Goal: Task Accomplishment & Management: Manage account settings

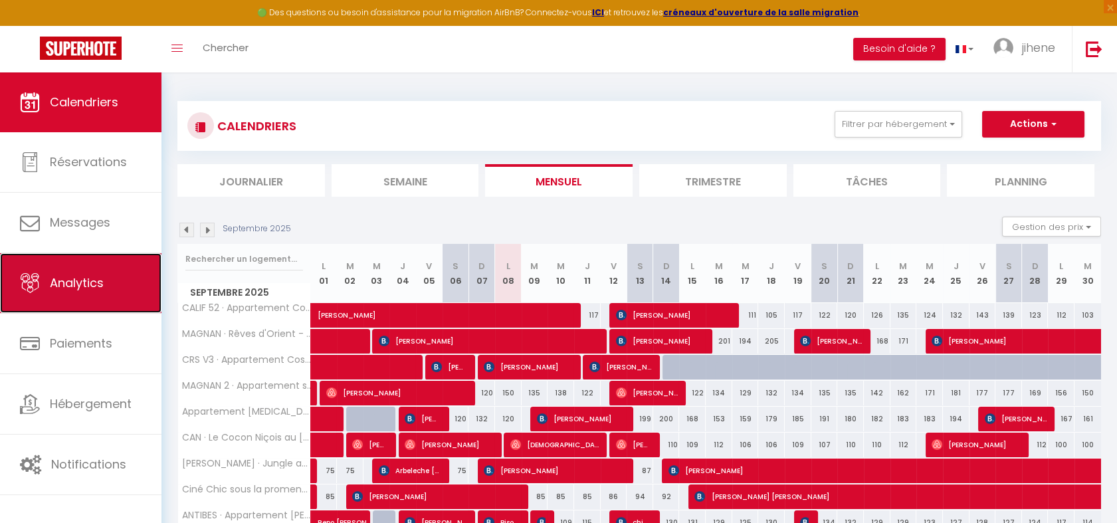
click at [68, 302] on link "Analytics" at bounding box center [80, 283] width 161 height 60
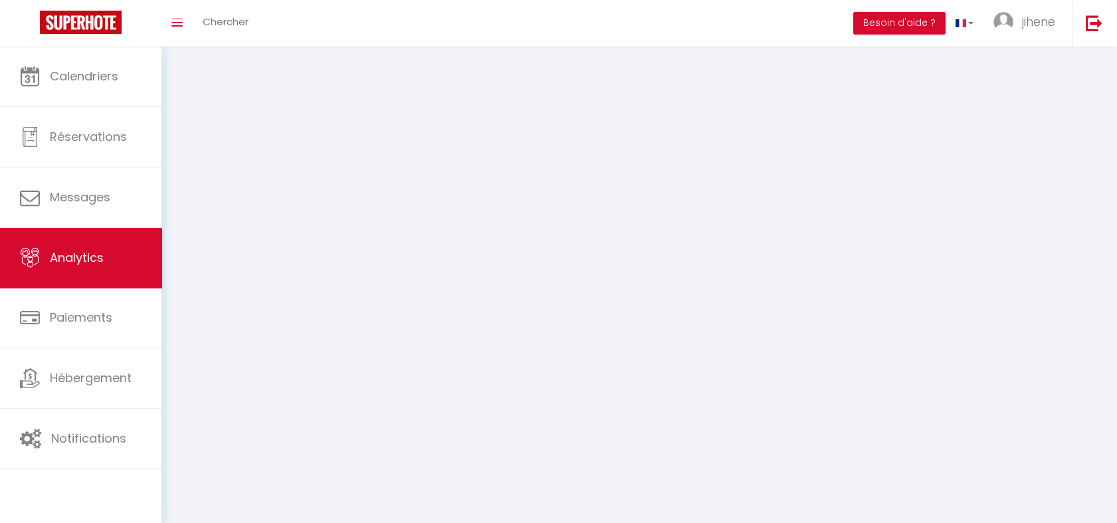
select select "2025"
select select "9"
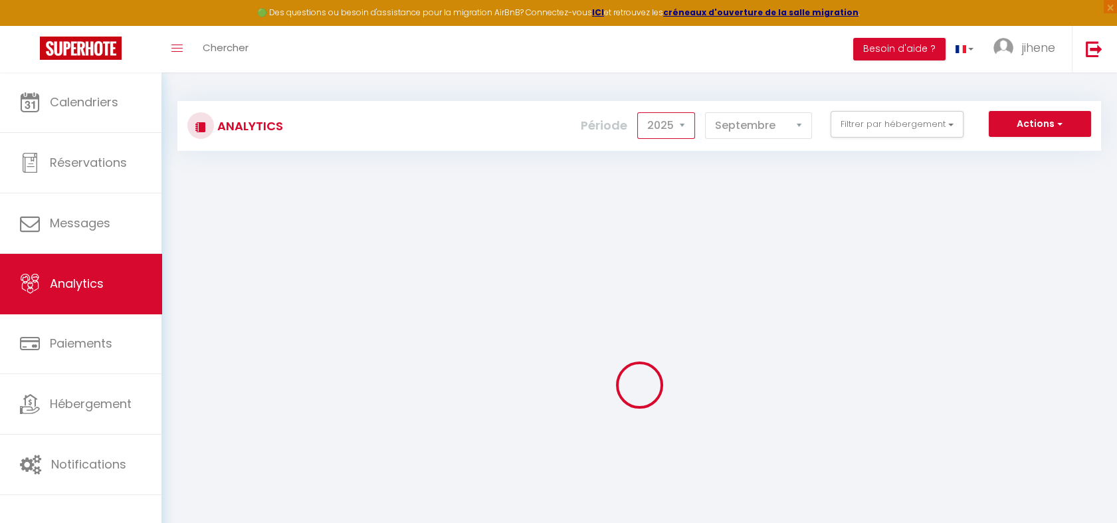
click at [676, 122] on select "2014 2015 2016 2017 2018 2019 2020 2021 2022 2023 2024 2025 2026 2027" at bounding box center [666, 125] width 58 height 27
checkbox input "false"
checkbox Parking "false"
checkbox Jacuzzi "false"
checkbox Clim "false"
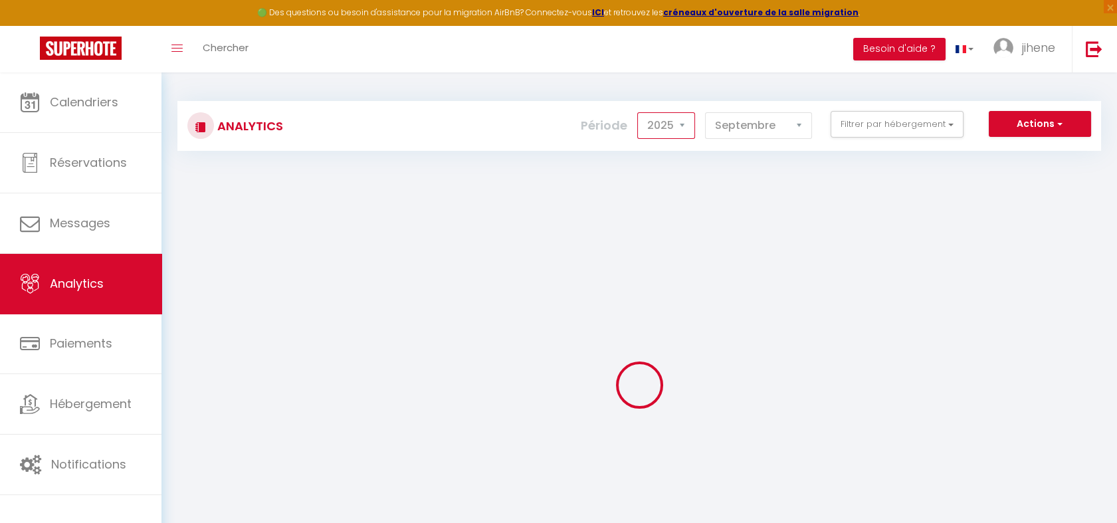
checkbox Hypercentre "false"
checkbox clim "false"
checkbox mer "false"
checkbox Prom "false"
checkbox Eiffel "false"
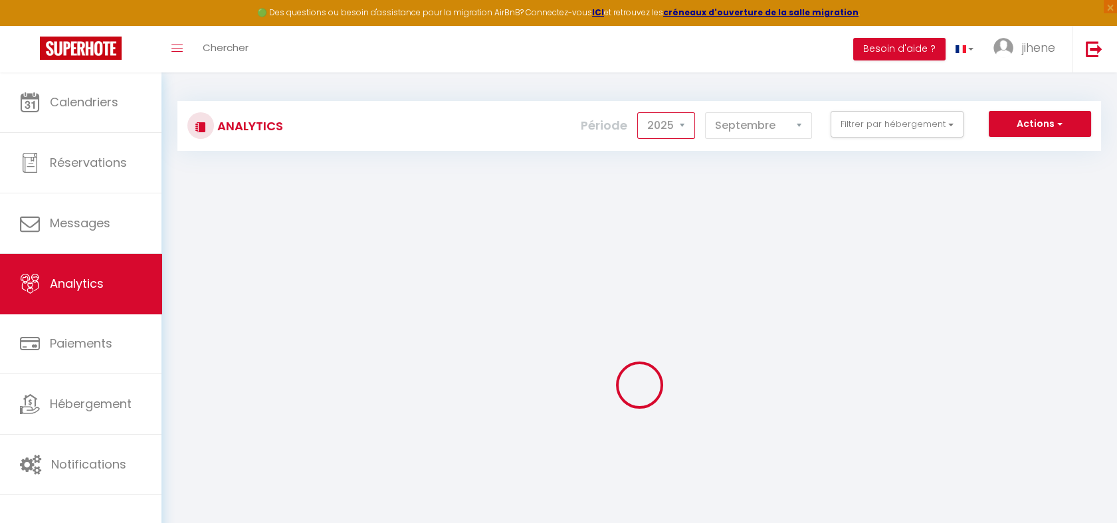
checkbox Opéra "false"
checkbox clim "false"
checkbox anglais "false"
checkbox Clim "false"
checkbox Piscine "false"
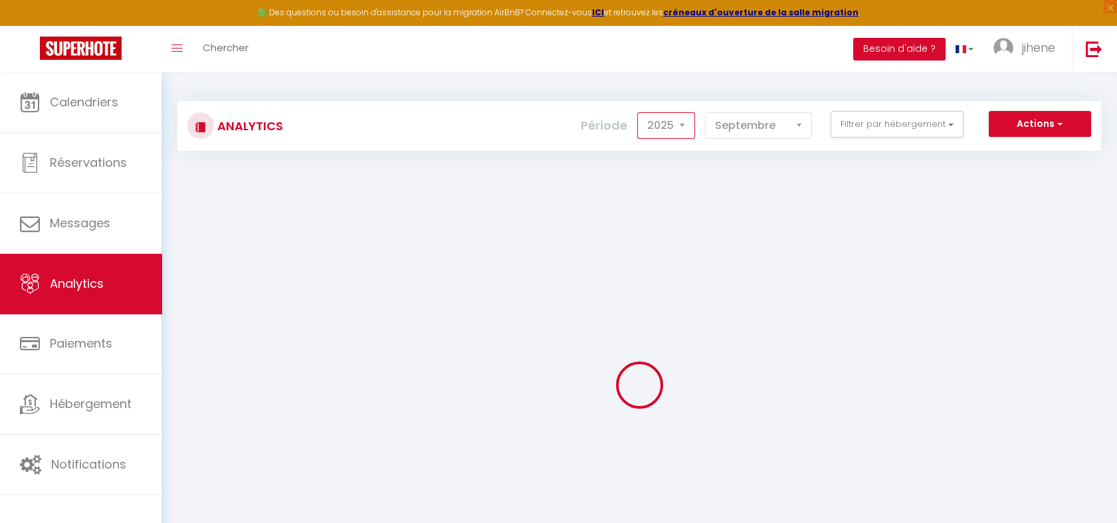
checkbox mer "false"
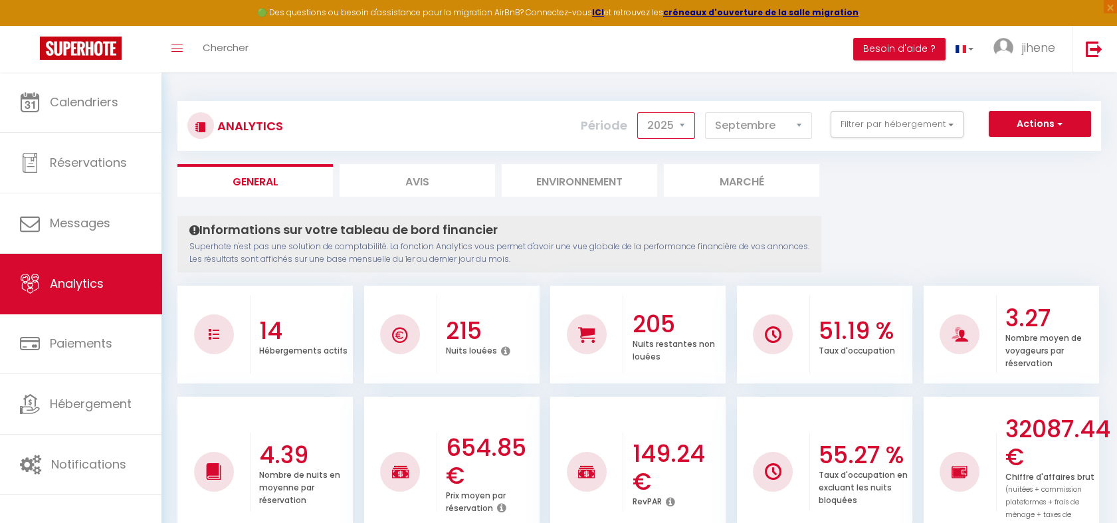
select select "2024"
click at [640, 112] on select "2014 2015 2016 2017 2018 2019 2020 2021 2022 2023 2024 2025 2026 2027" at bounding box center [666, 125] width 58 height 27
checkbox input "false"
checkbox Parking "false"
checkbox Jacuzzi "false"
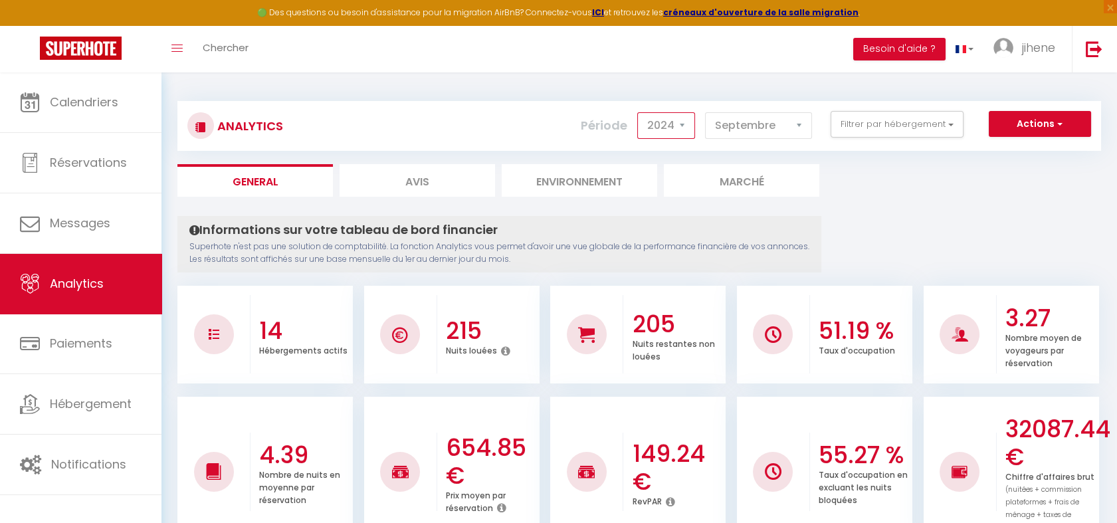
checkbox Clim "false"
checkbox Hypercentre "false"
checkbox clim "false"
checkbox mer "false"
checkbox Prom "false"
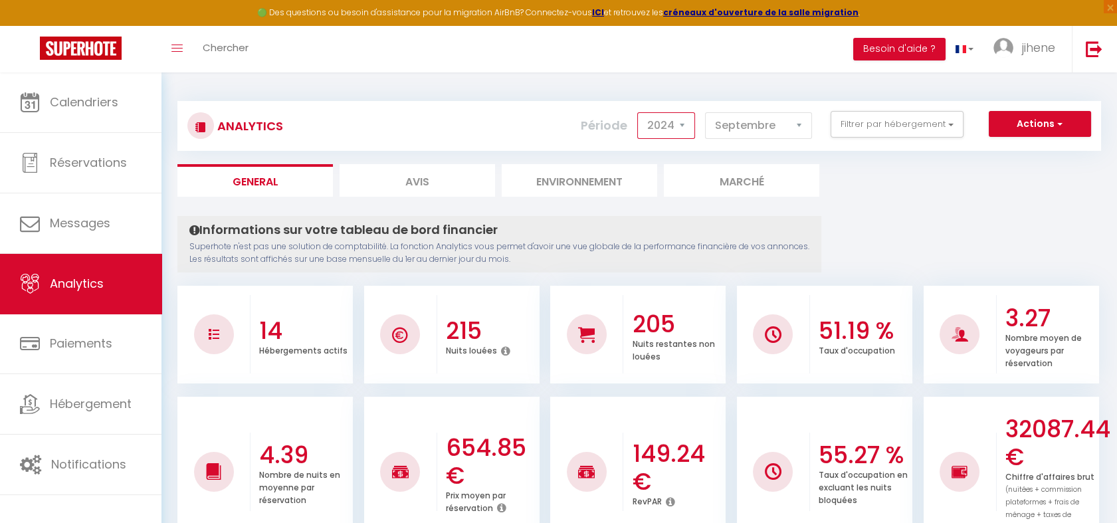
checkbox Eiffel "false"
checkbox Opéra "false"
checkbox clim "false"
checkbox anglais "false"
checkbox Clim "false"
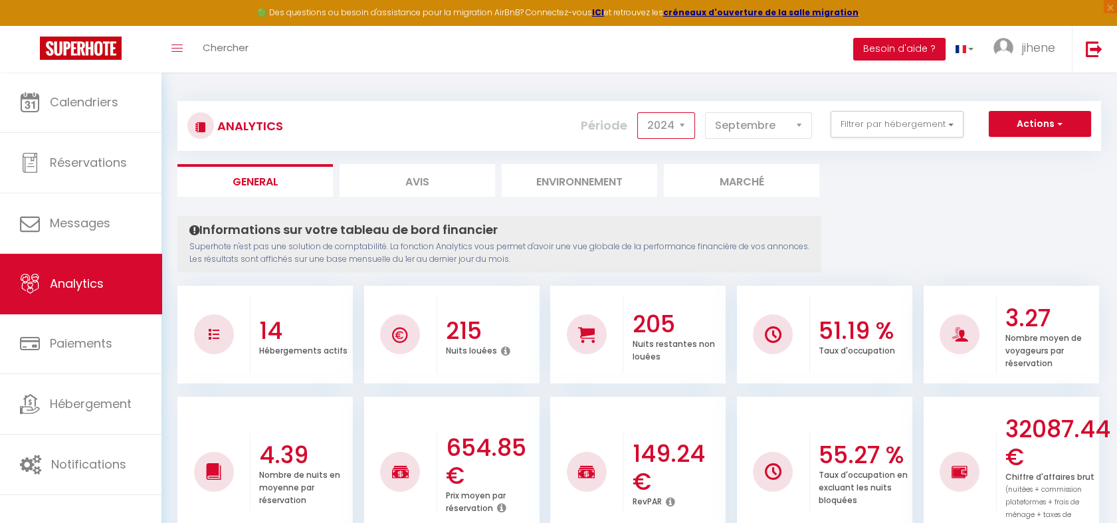
checkbox Piscine "false"
checkbox mer "false"
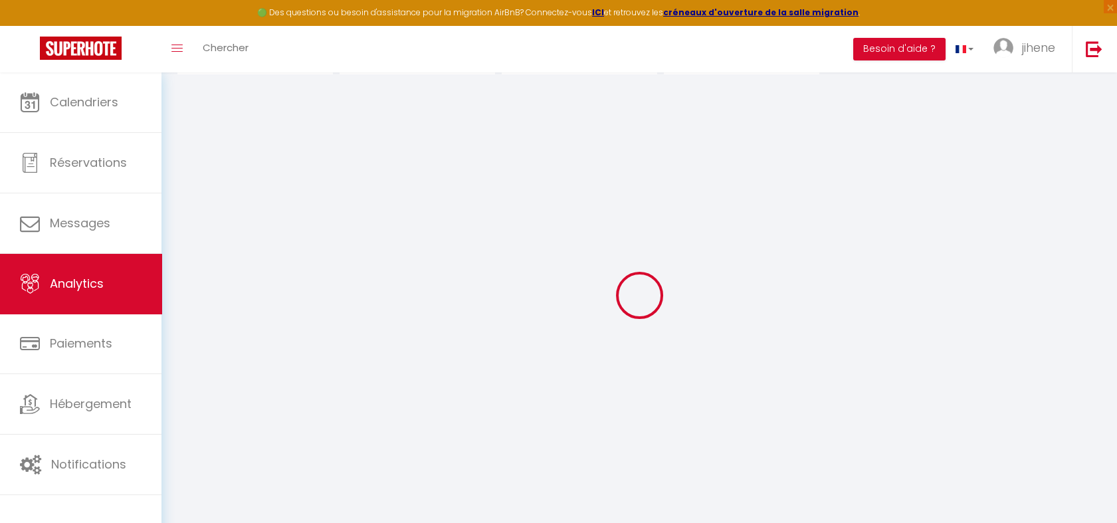
checkbox input "false"
checkbox Parking "false"
checkbox Jacuzzi "false"
checkbox Clim "false"
checkbox Hypercentre "false"
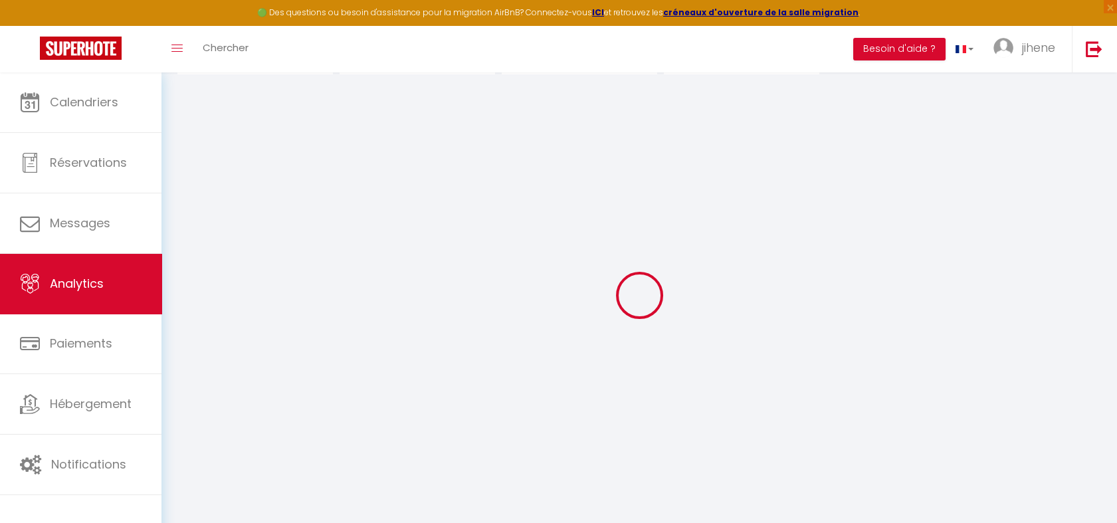
checkbox clim "false"
checkbox mer "false"
checkbox Prom "false"
checkbox Eiffel "false"
checkbox Opéra "false"
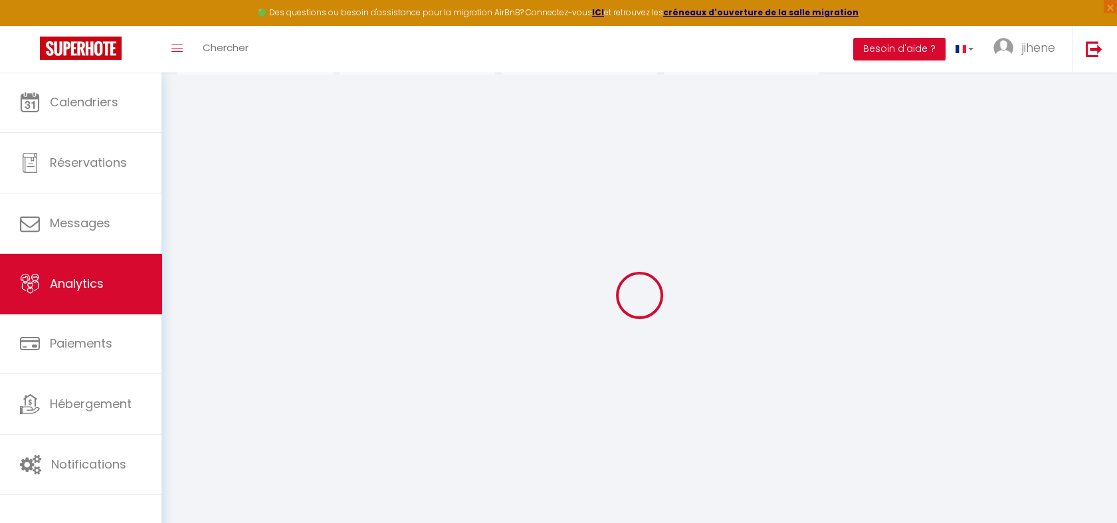
checkbox clim "false"
checkbox anglais "false"
checkbox Clim "false"
checkbox Piscine "false"
checkbox mer "false"
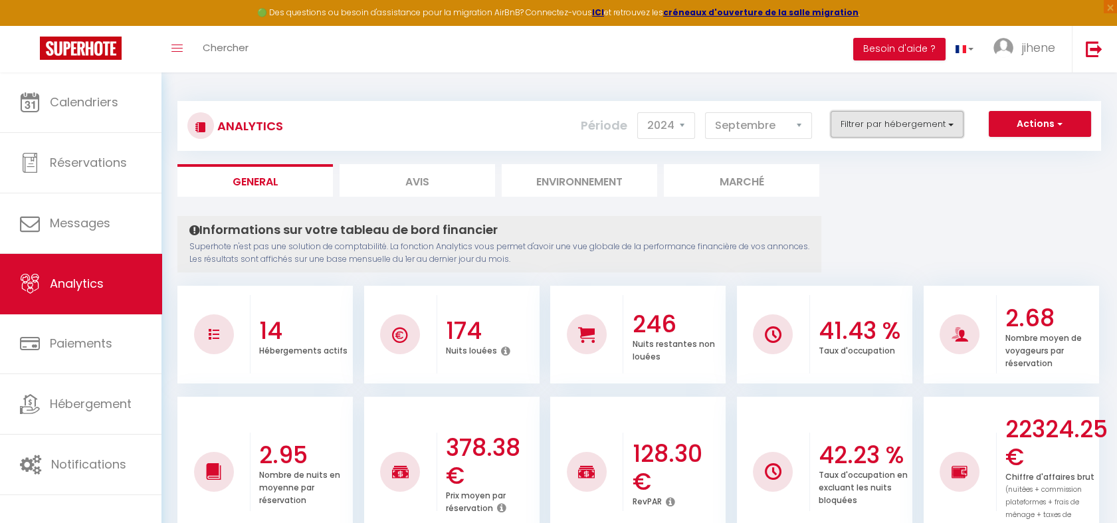
click at [911, 113] on button "Filtrer par hébergement" at bounding box center [896, 124] width 133 height 27
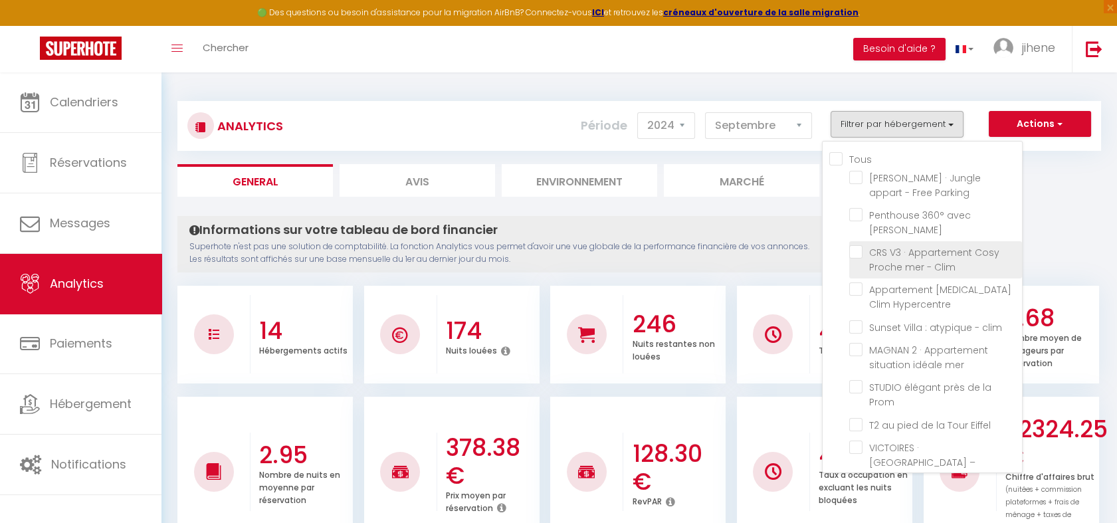
click at [890, 245] on label "CRS V3 · Appartement Cosy Proche mer - Clim" at bounding box center [937, 259] width 151 height 29
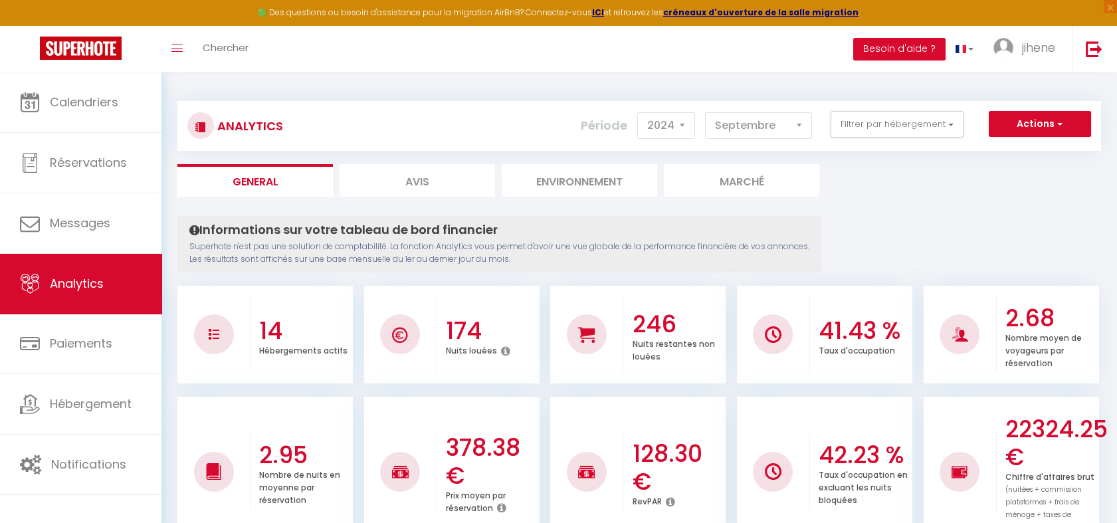
click at [867, 139] on div "Actions Génération SuperConciergerie Génération SuperAnalyzer Génération SuperE…" at bounding box center [715, 126] width 767 height 30
click at [867, 133] on button "Filtrer par hébergement" at bounding box center [896, 124] width 133 height 27
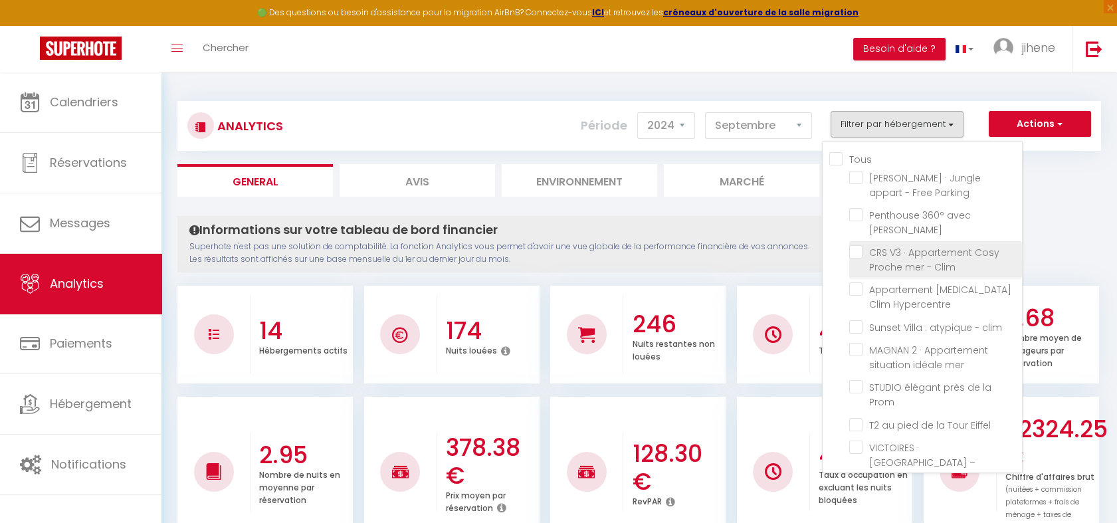
click at [893, 245] on Clim "checkbox" at bounding box center [935, 251] width 173 height 13
checkbox Clim "true"
checkbox Parking "false"
checkbox Jacuzzi "false"
checkbox Hypercentre "false"
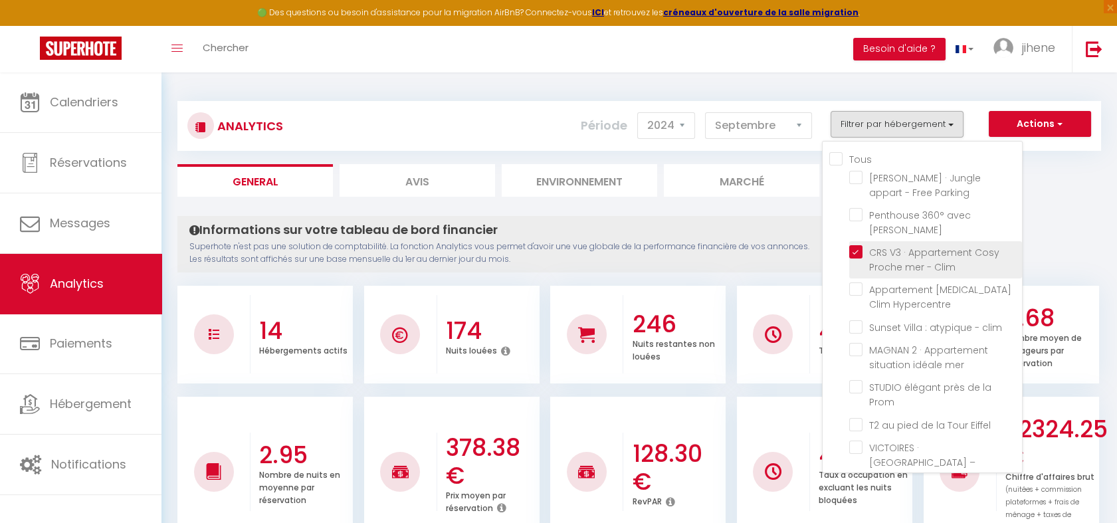
checkbox clim "false"
checkbox mer "false"
checkbox Prom "false"
checkbox Eiffel "false"
checkbox Opéra "false"
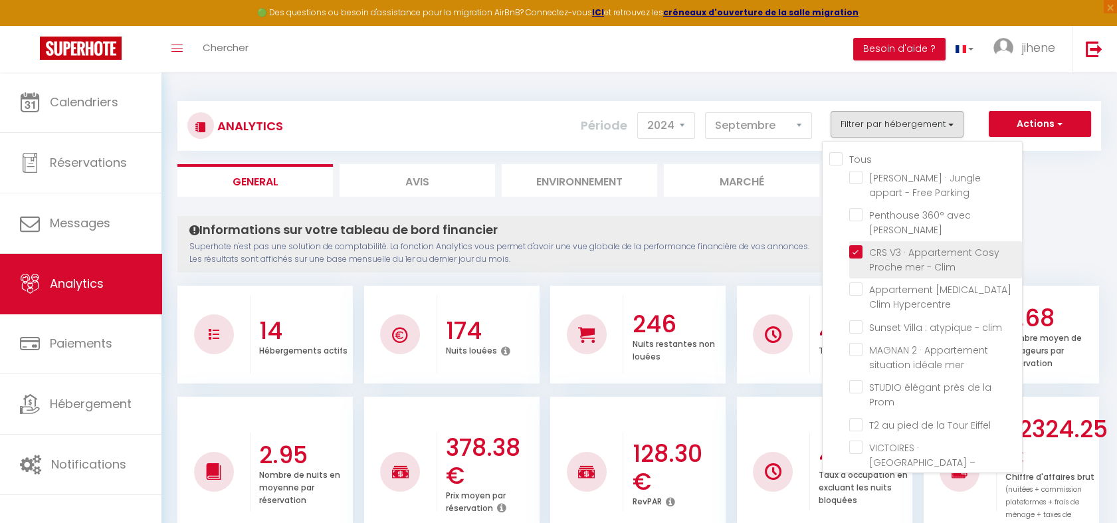
checkbox clim "false"
checkbox anglais "false"
checkbox Clim "false"
checkbox Piscine "false"
checkbox mer "false"
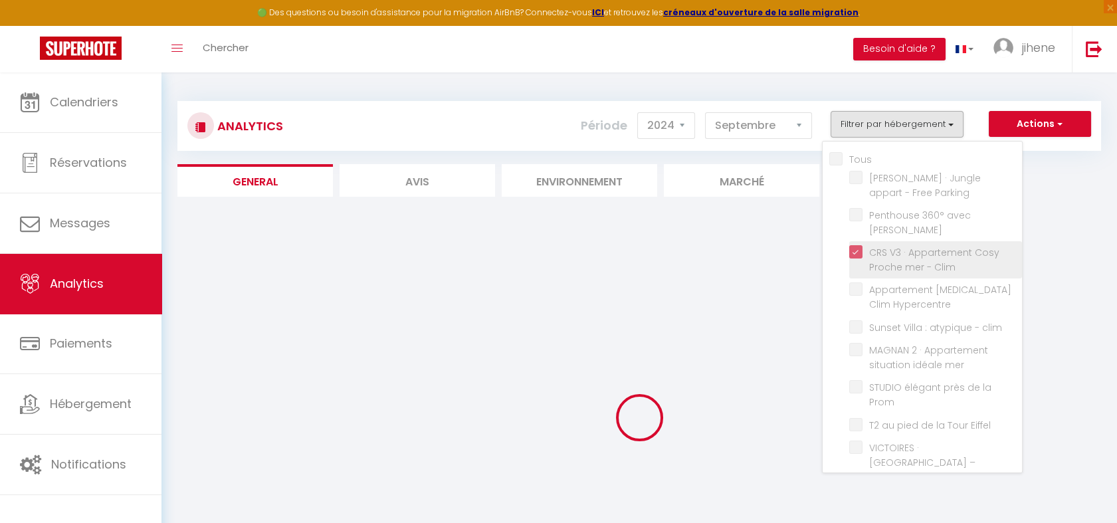
checkbox Parking "false"
checkbox Jacuzzi "false"
checkbox Hypercentre "false"
checkbox clim "false"
checkbox mer "false"
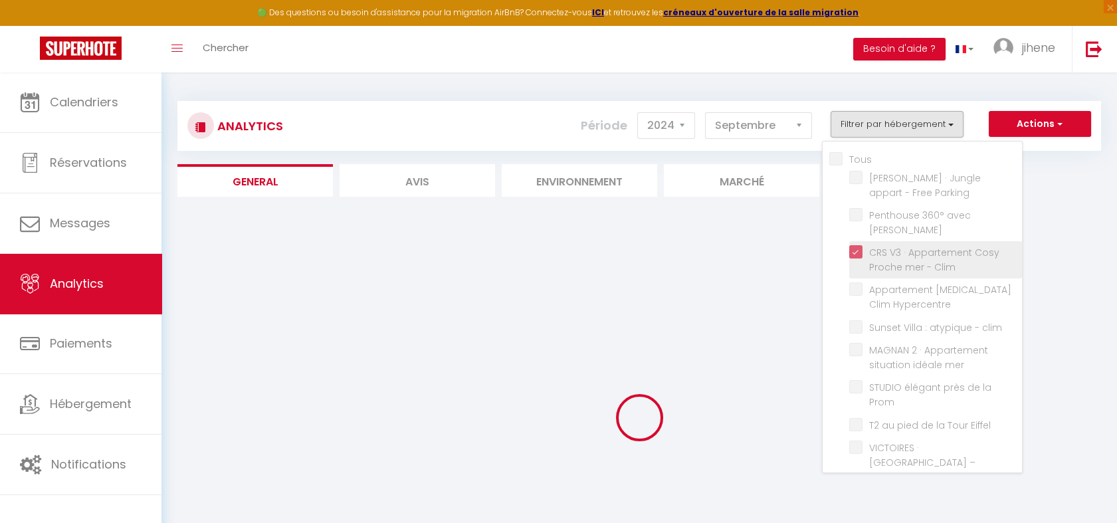
checkbox Prom "false"
checkbox Eiffel "false"
checkbox Opéra "false"
checkbox clim "false"
checkbox anglais "false"
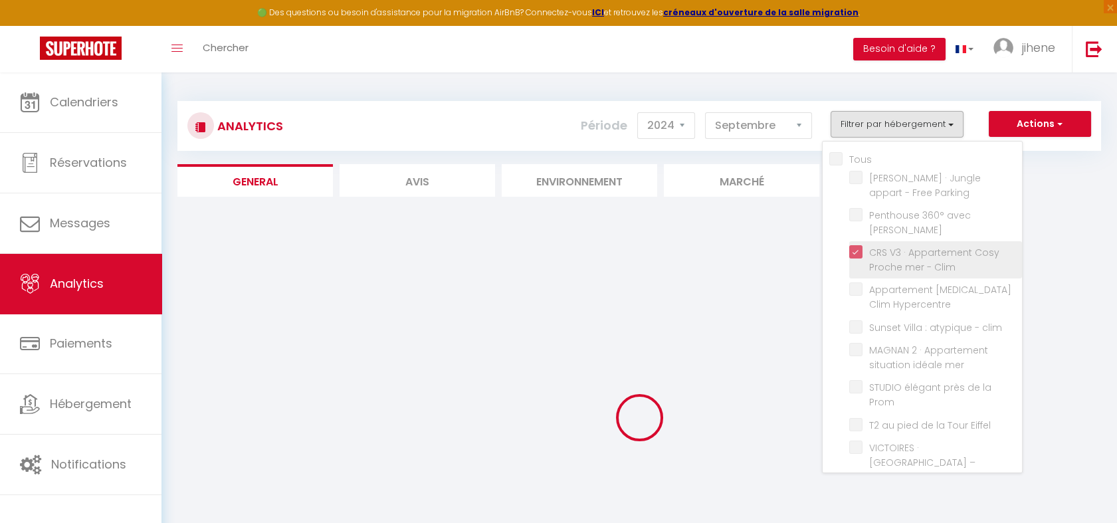
checkbox Clim "false"
checkbox Piscine "false"
checkbox mer "false"
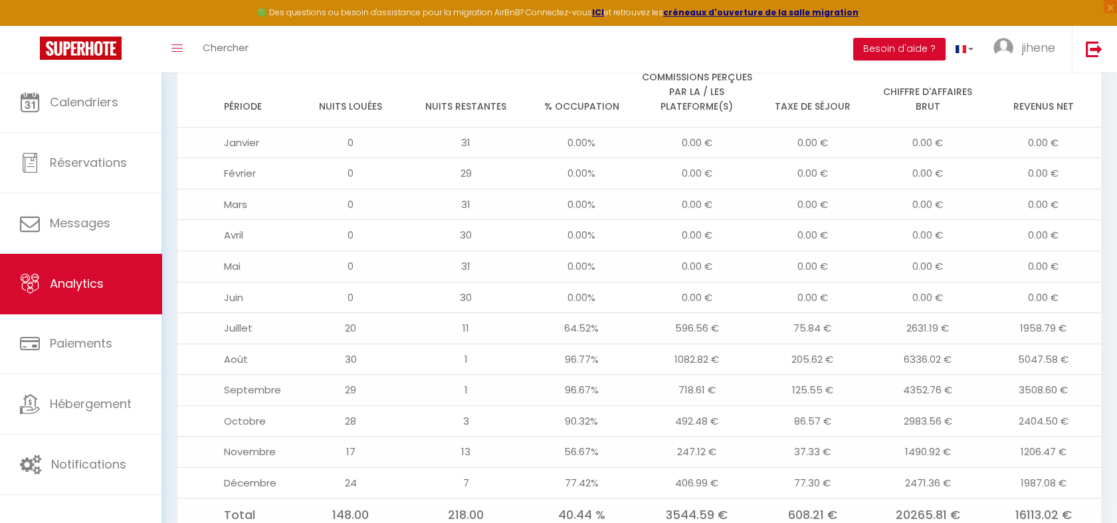
scroll to position [1103, 0]
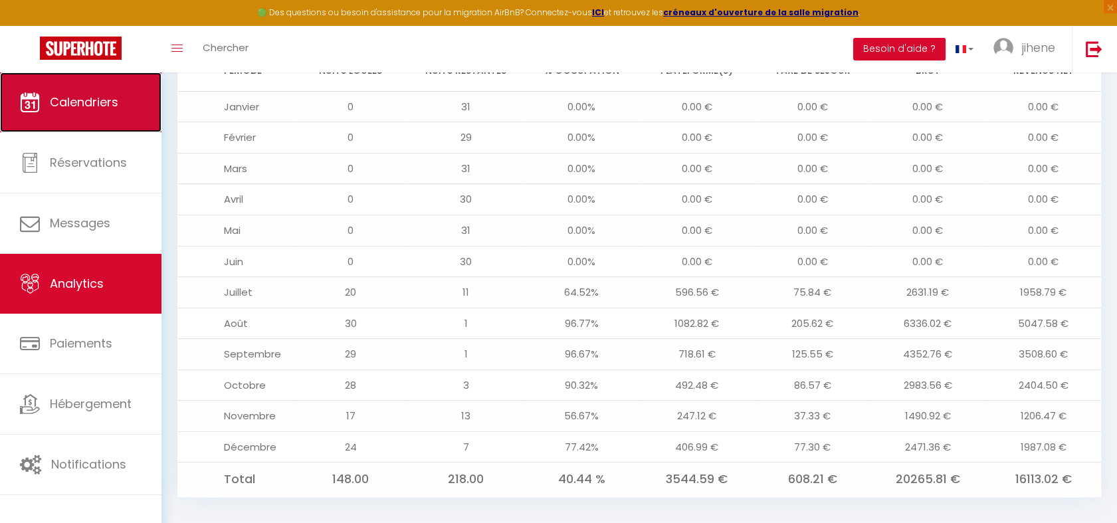
click at [127, 96] on link "Calendriers" at bounding box center [80, 102] width 161 height 60
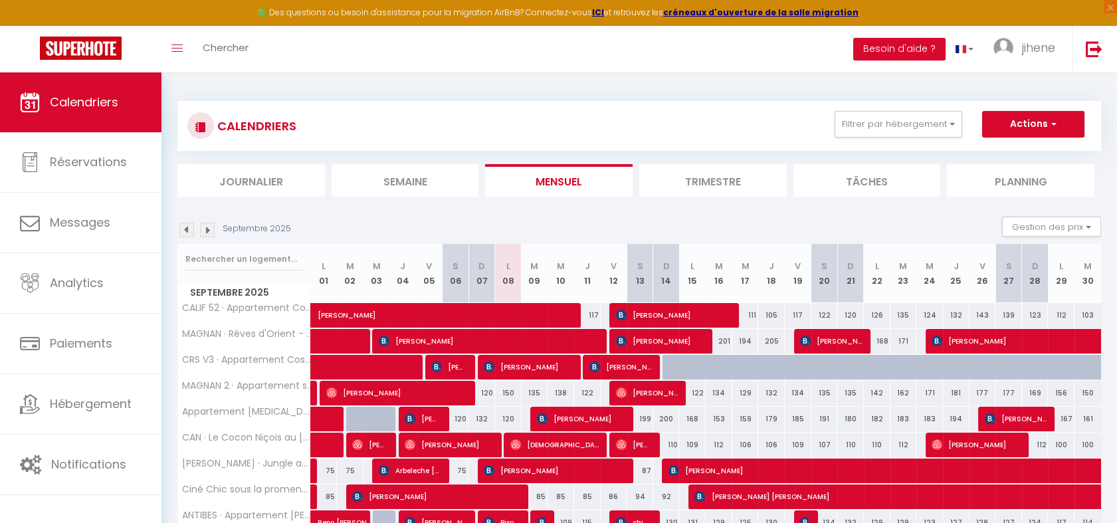
click at [667, 365] on div at bounding box center [675, 367] width 27 height 25
type input "148"
type input "Dim 14 Septembre 2025"
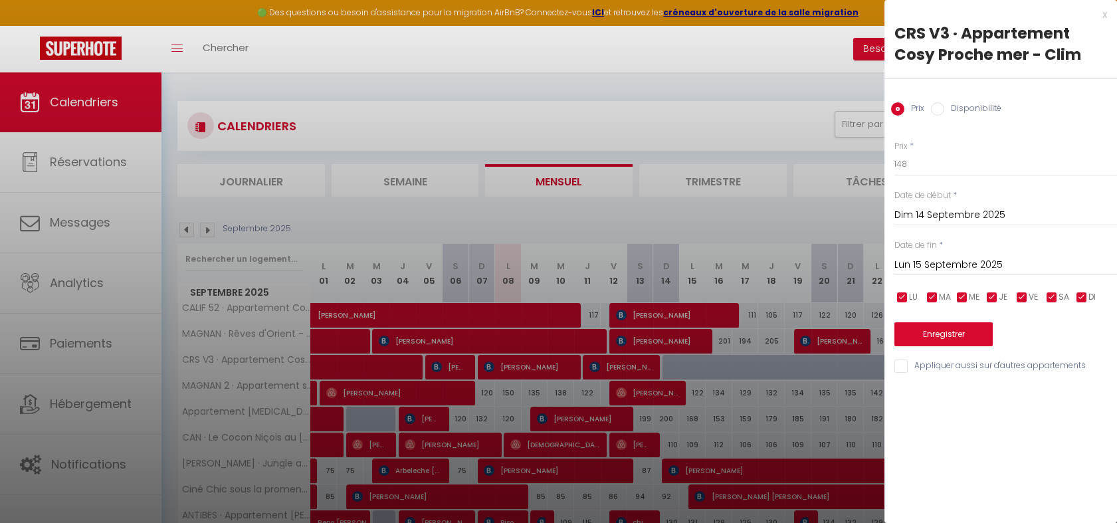
click at [949, 264] on input "Lun 15 Septembre 2025" at bounding box center [1005, 264] width 223 height 17
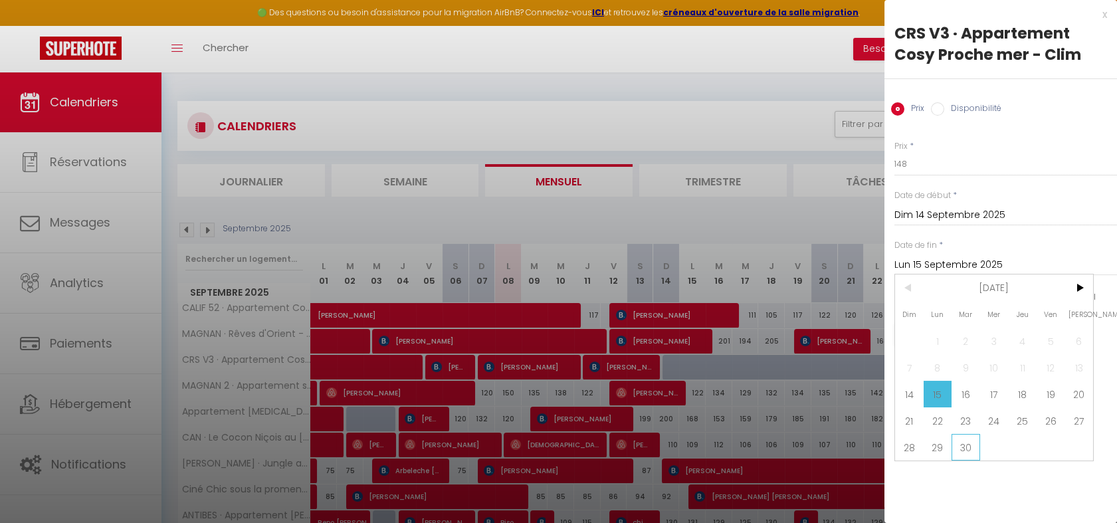
click at [969, 440] on span "30" at bounding box center [965, 447] width 29 height 27
type input "Mar 30 Septembre 2025"
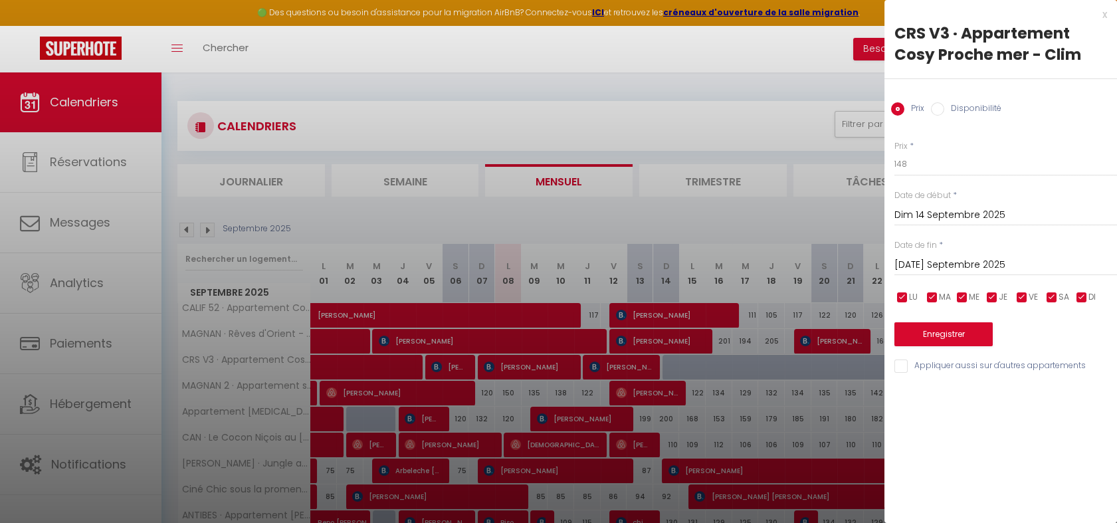
click at [958, 112] on label "Disponibilité" at bounding box center [972, 109] width 57 height 15
click at [944, 112] on input "Disponibilité" at bounding box center [937, 108] width 13 height 13
radio input "true"
radio input "false"
click at [930, 333] on button "Enregistrer" at bounding box center [943, 336] width 98 height 24
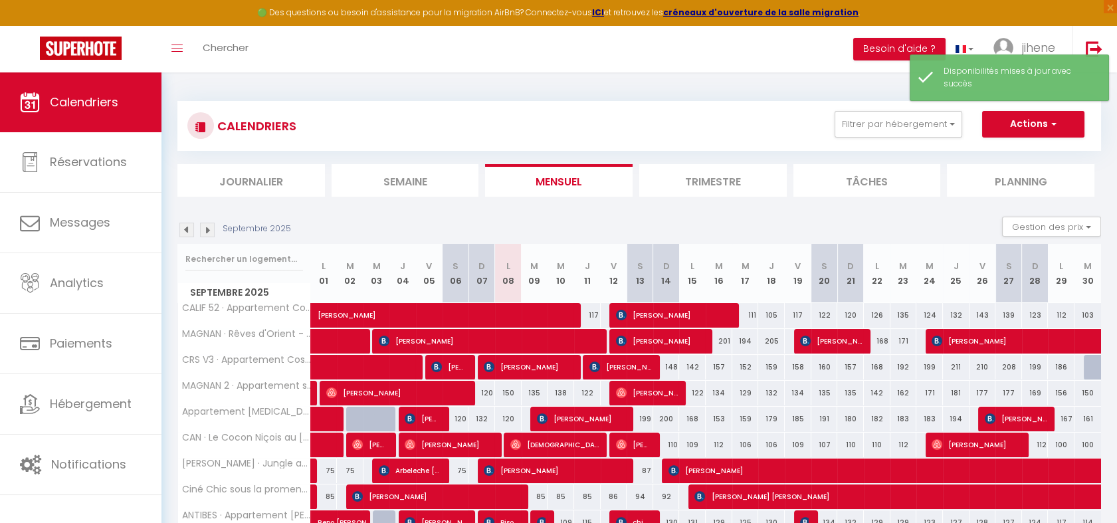
click at [1094, 366] on div at bounding box center [1096, 367] width 27 height 25
select select "1"
type input "Mar 30 Septembre 2025"
type input "Mer 01 Octobre 2025"
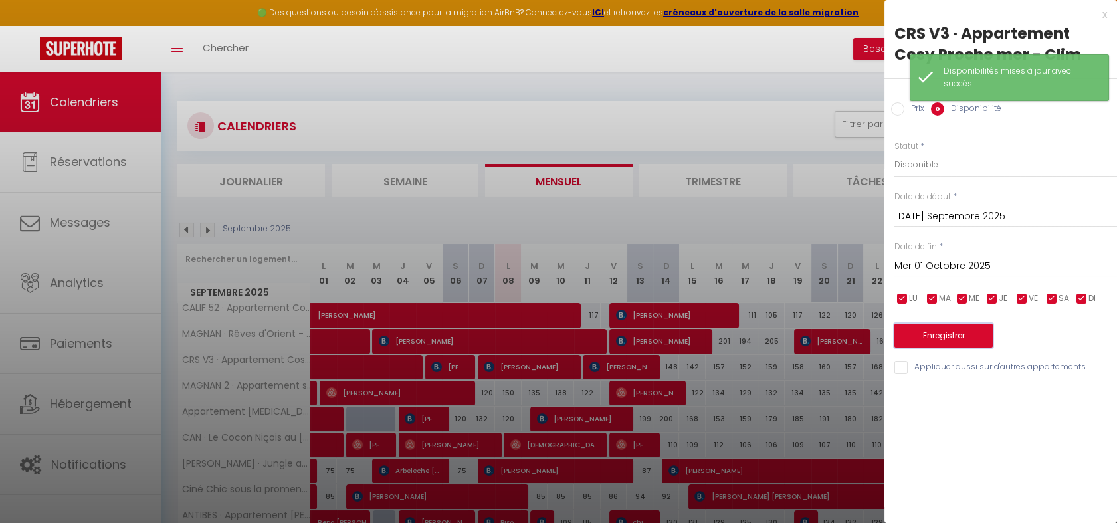
click at [954, 333] on button "Enregistrer" at bounding box center [943, 336] width 98 height 24
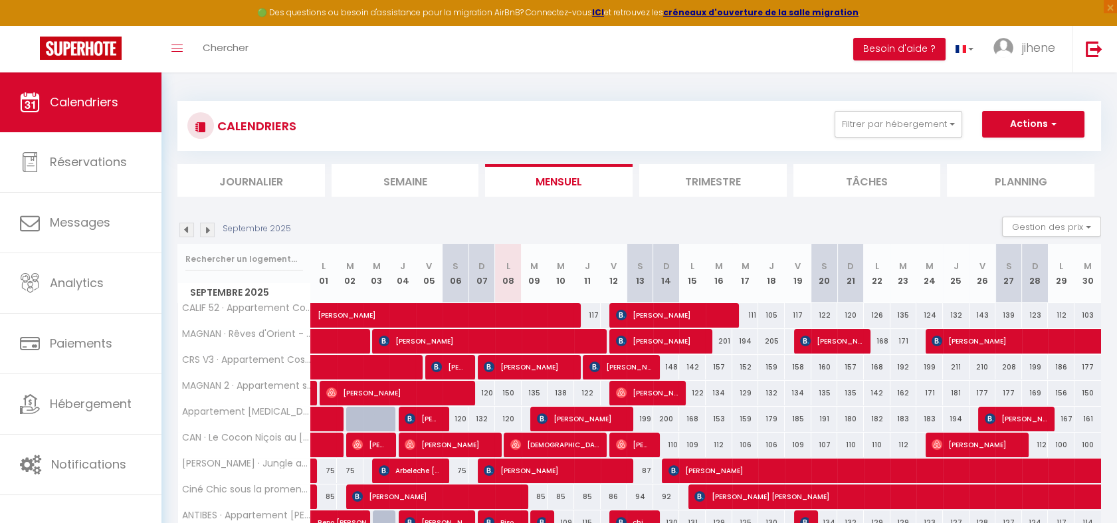
click at [202, 230] on img at bounding box center [207, 230] width 15 height 15
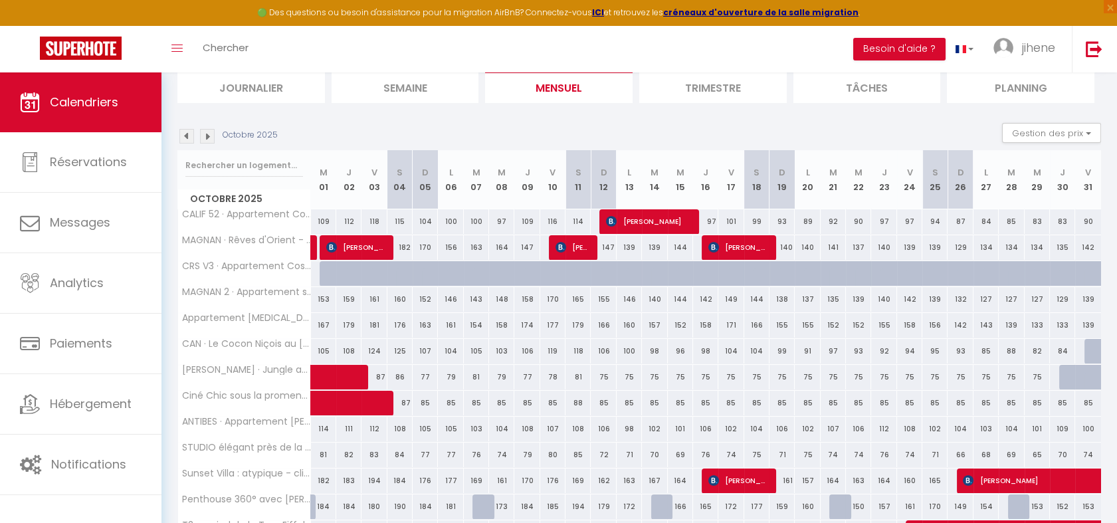
scroll to position [196, 0]
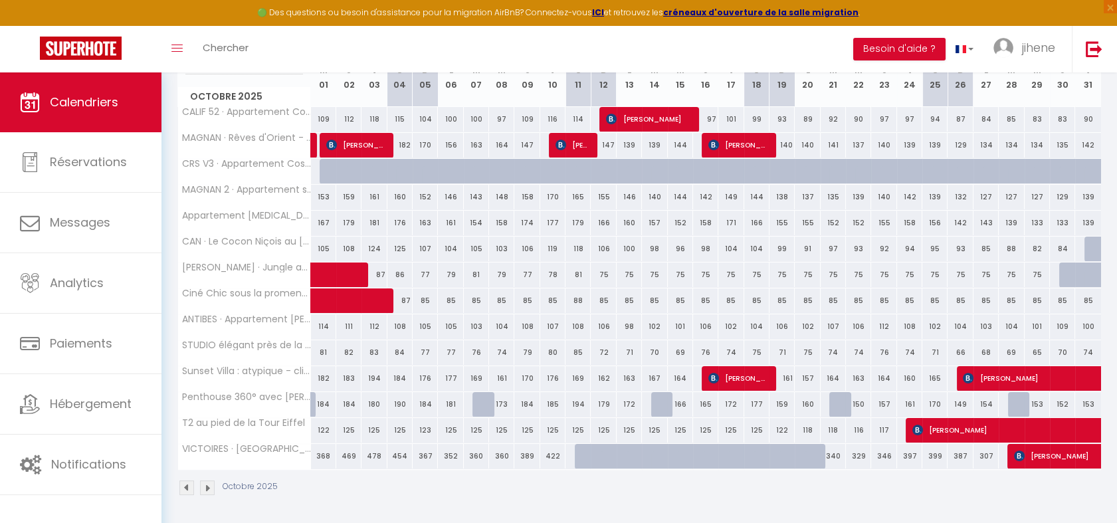
click at [579, 448] on div at bounding box center [587, 456] width 25 height 25
select select "1"
type input "Sam 11 Octobre 2025"
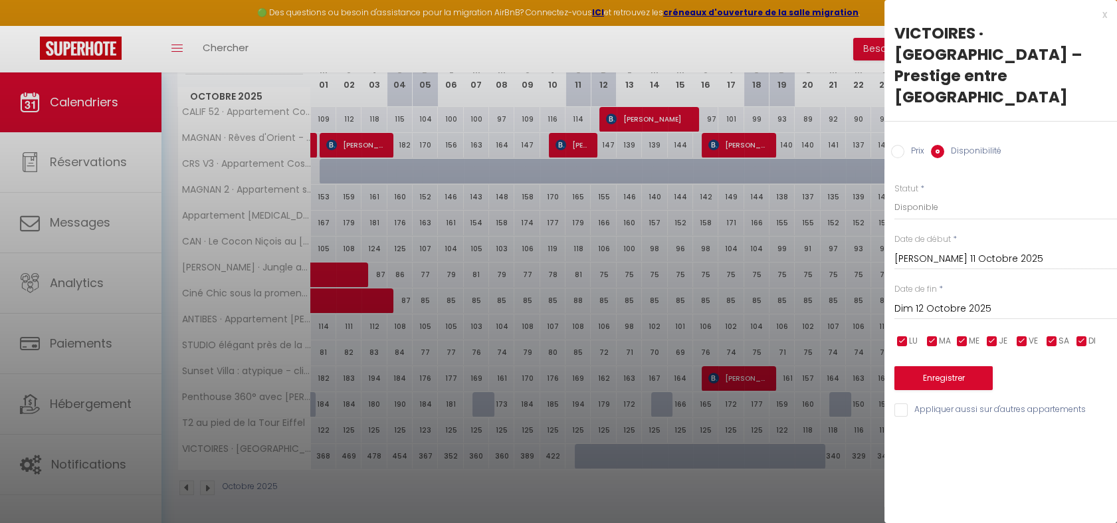
click at [933, 300] on input "Dim 12 Octobre 2025" at bounding box center [1005, 308] width 223 height 17
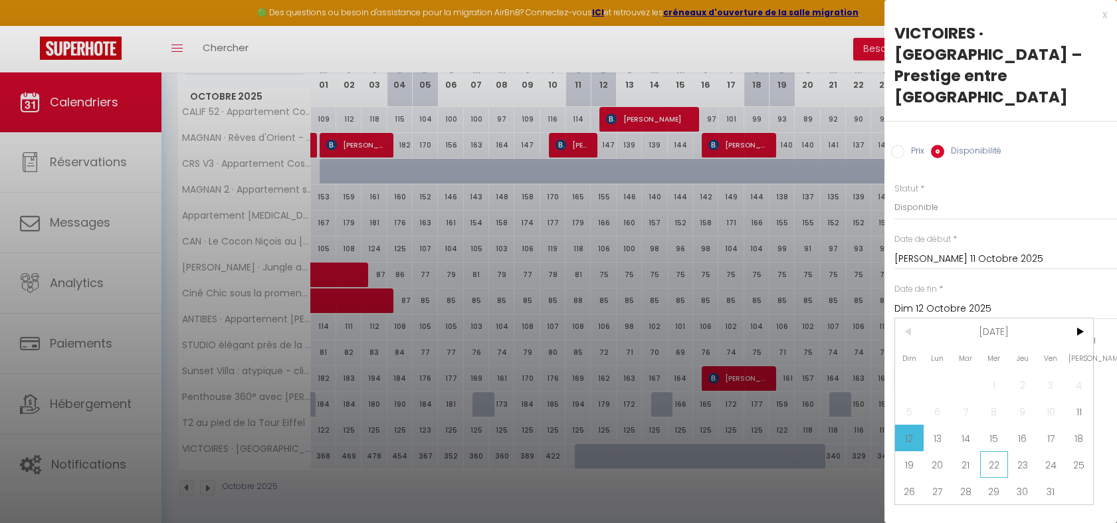
click at [991, 451] on span "22" at bounding box center [994, 464] width 29 height 27
type input "Mer 22 Octobre 2025"
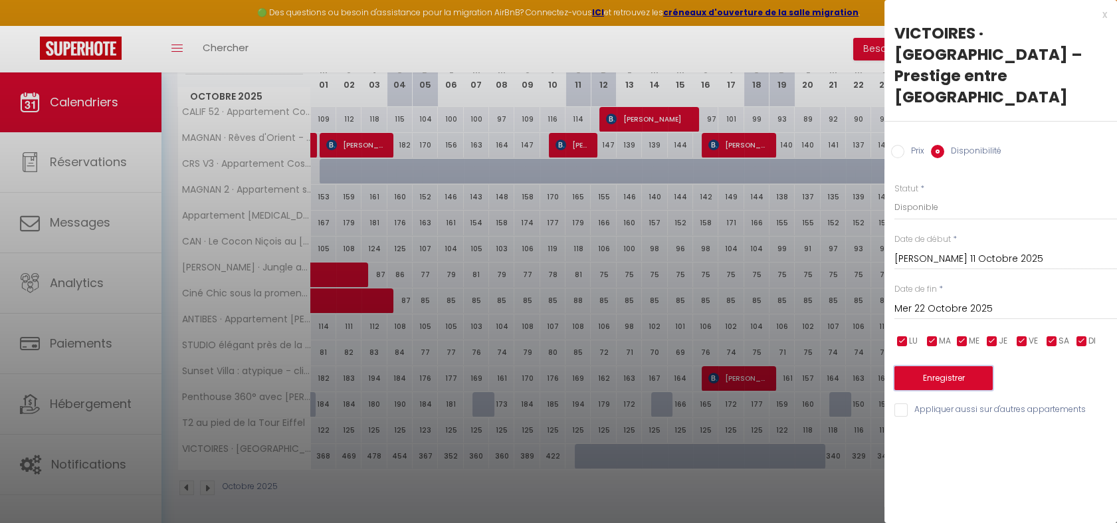
click at [935, 366] on button "Enregistrer" at bounding box center [943, 378] width 98 height 24
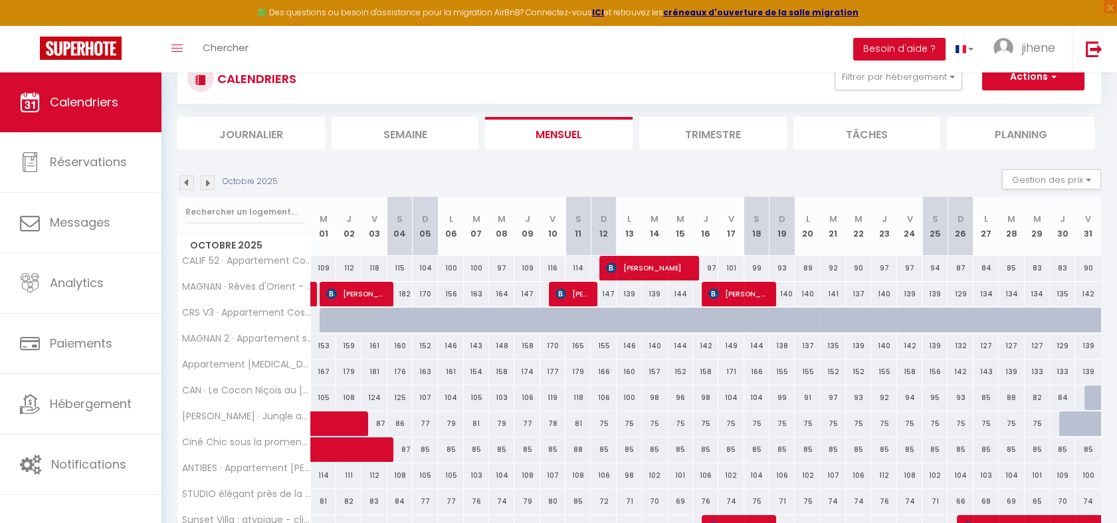
scroll to position [48, 0]
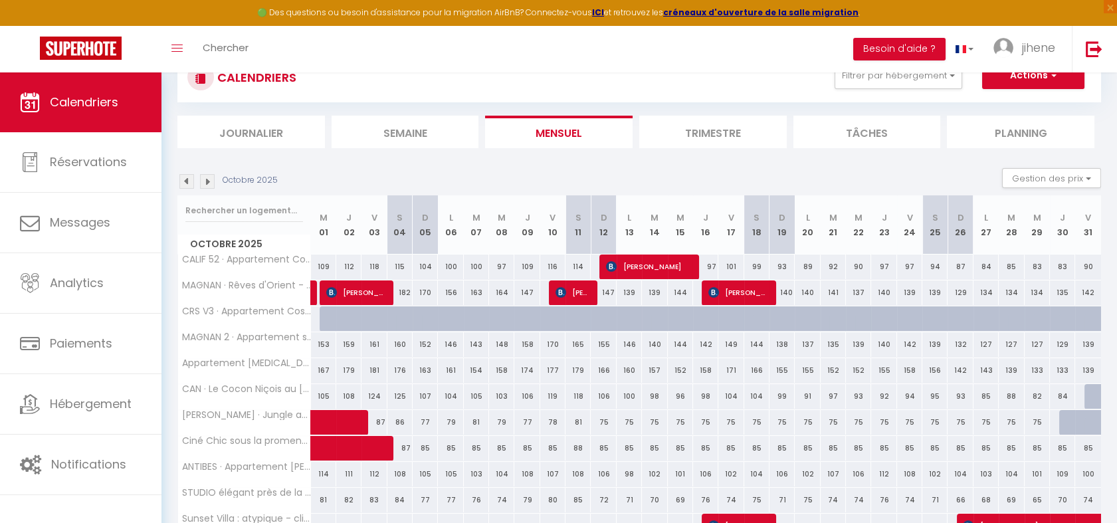
click at [179, 175] on img at bounding box center [186, 181] width 15 height 15
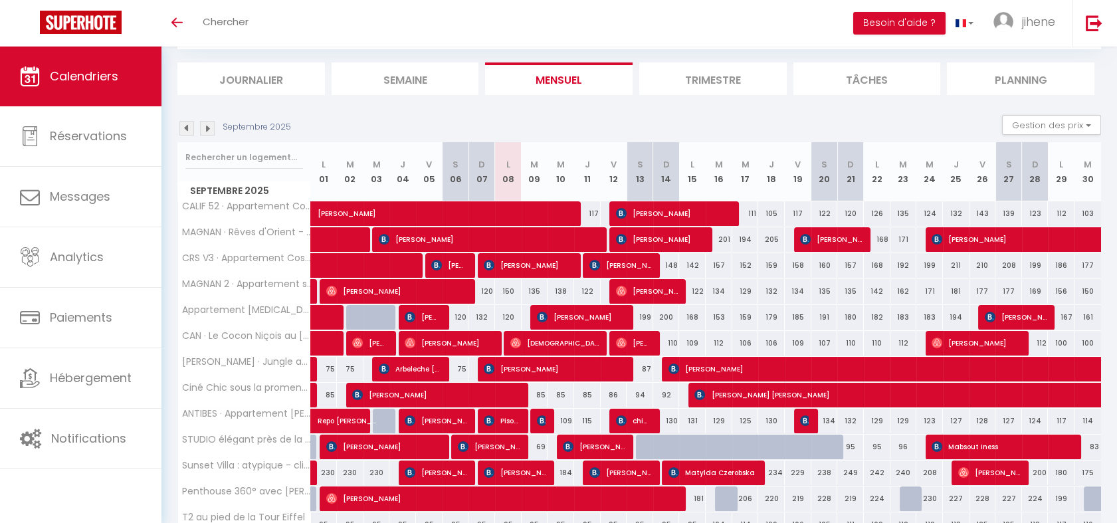
click at [489, 286] on div "120" at bounding box center [481, 291] width 27 height 25
type input "120"
type input "Dim 07 Septembre 2025"
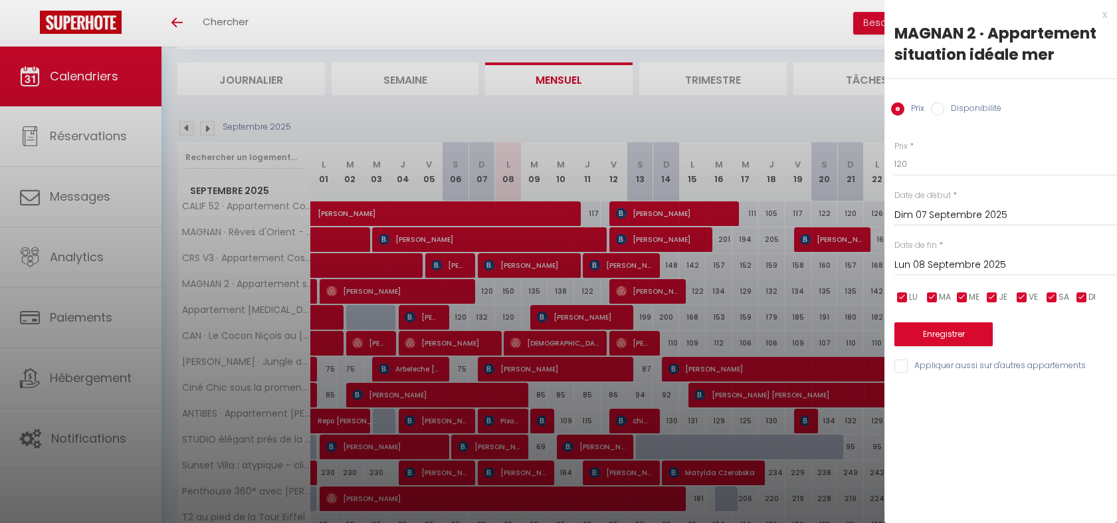
click at [941, 268] on input "Lun 08 Septembre 2025" at bounding box center [1005, 264] width 223 height 17
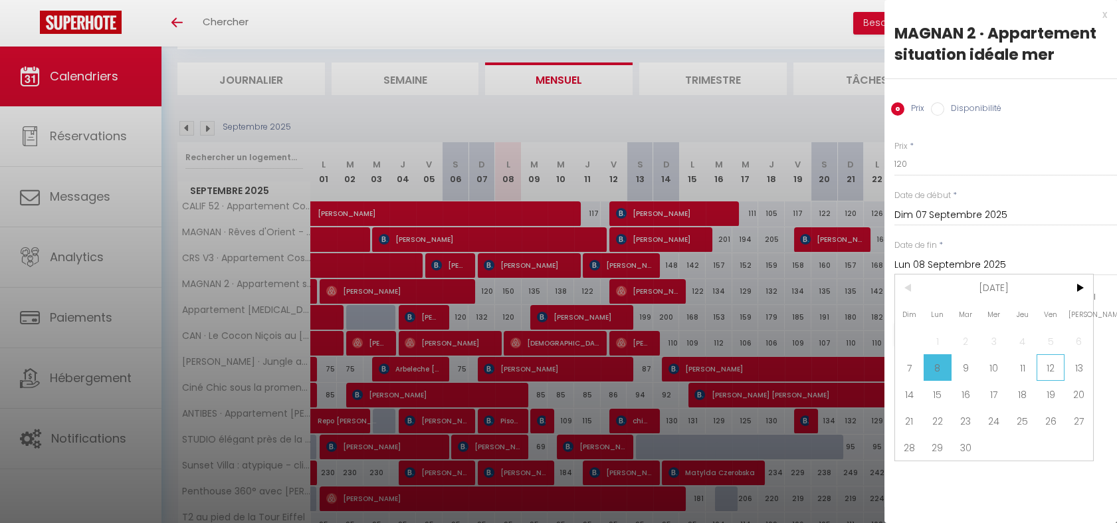
click at [1058, 367] on span "12" at bounding box center [1050, 367] width 29 height 27
type input "Ven 12 Septembre 2025"
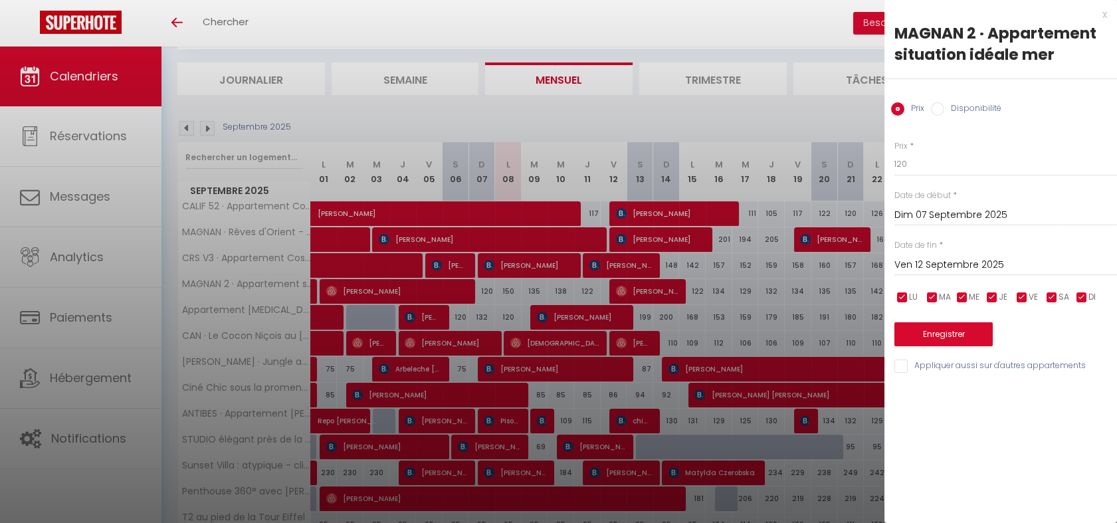
click at [939, 108] on input "Disponibilité" at bounding box center [937, 108] width 13 height 13
radio input "true"
radio input "false"
click at [923, 165] on select "Disponible Indisponible" at bounding box center [1005, 164] width 223 height 25
select select "0"
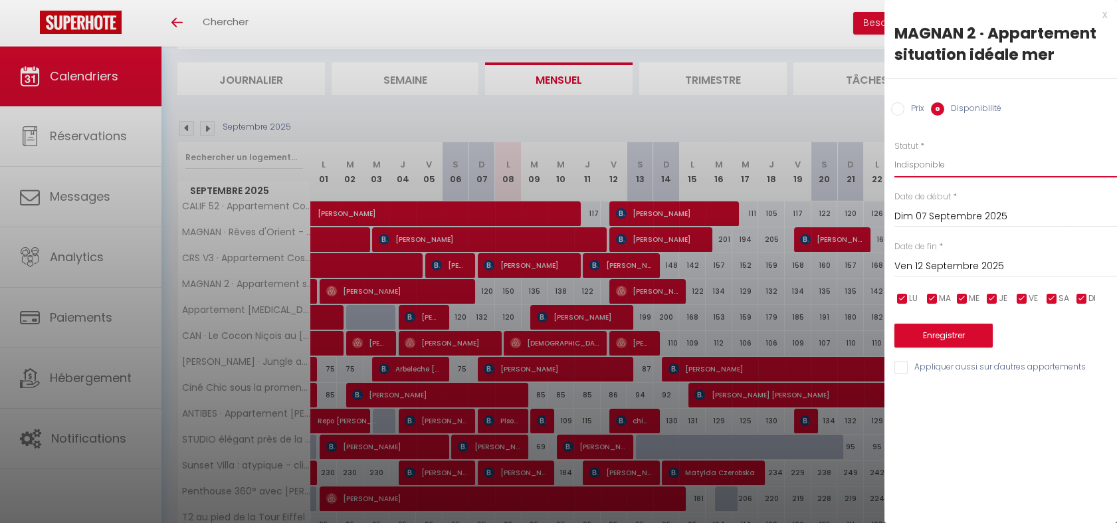
click at [894, 152] on select "Disponible Indisponible" at bounding box center [1005, 164] width 223 height 25
click at [933, 324] on button "Enregistrer" at bounding box center [943, 336] width 98 height 24
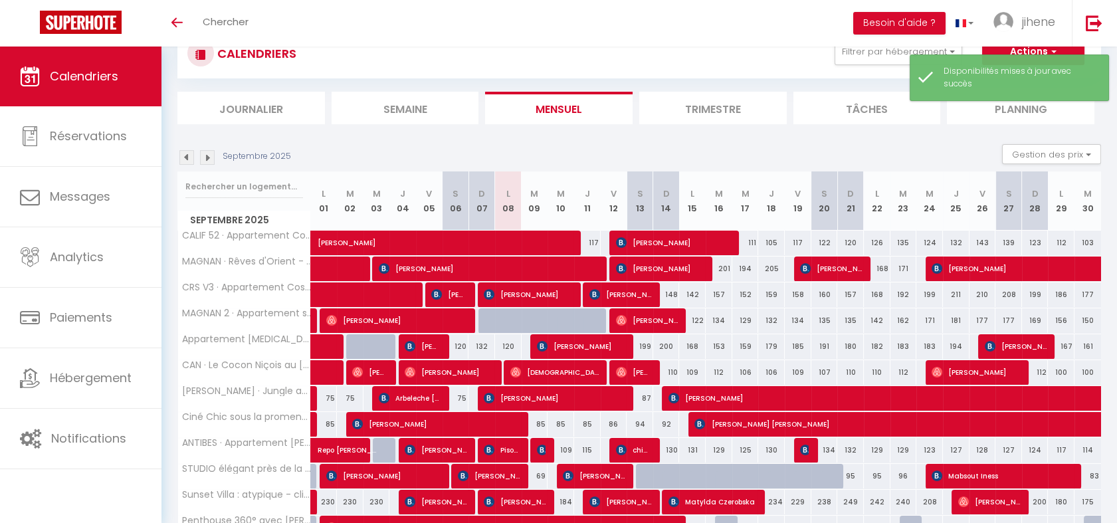
scroll to position [76, 0]
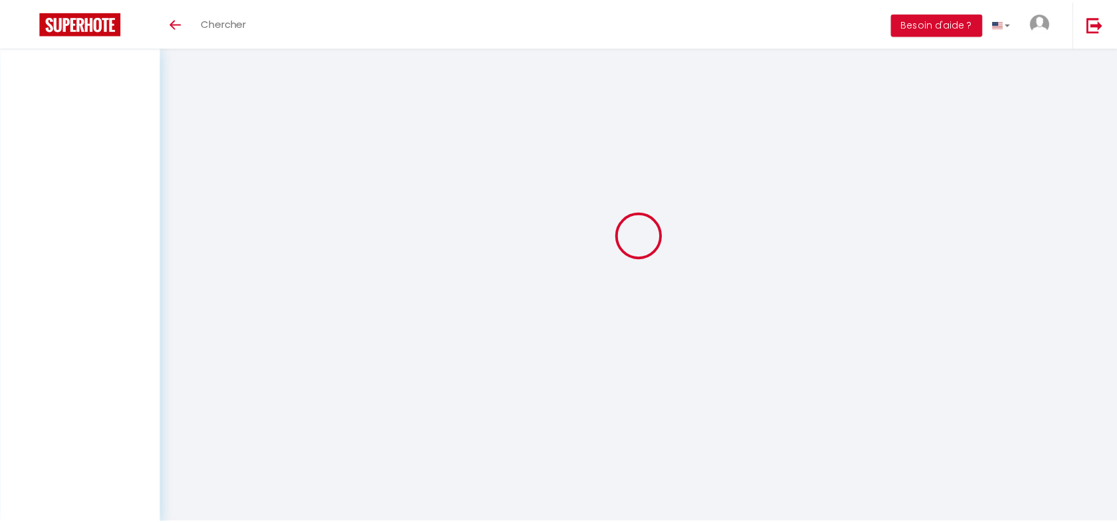
scroll to position [29, 0]
